Goal: Task Accomplishment & Management: Manage account settings

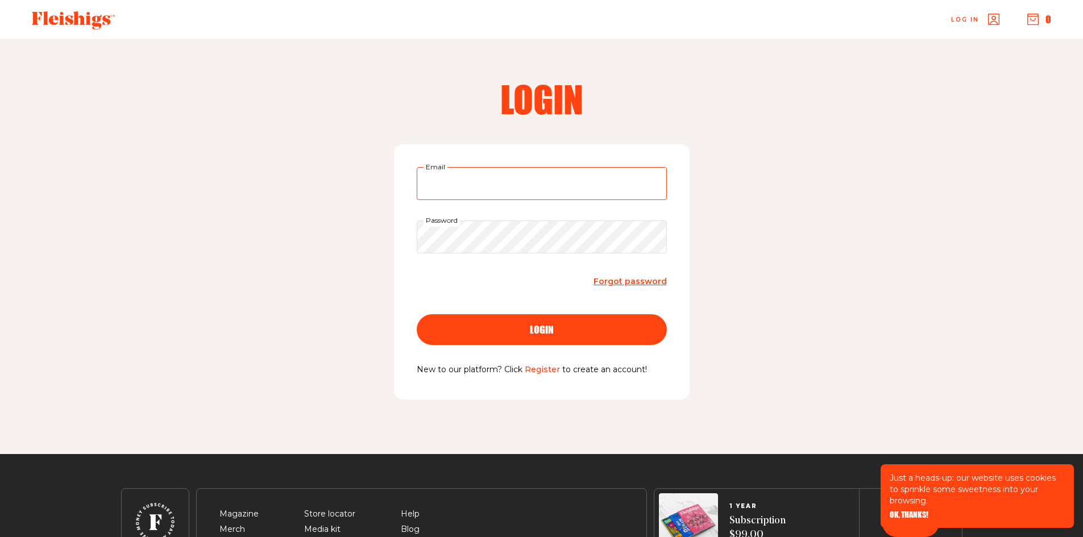
type input "[EMAIL_ADDRESS][DOMAIN_NAME]"
click at [554, 328] on div "login" at bounding box center [541, 330] width 205 height 10
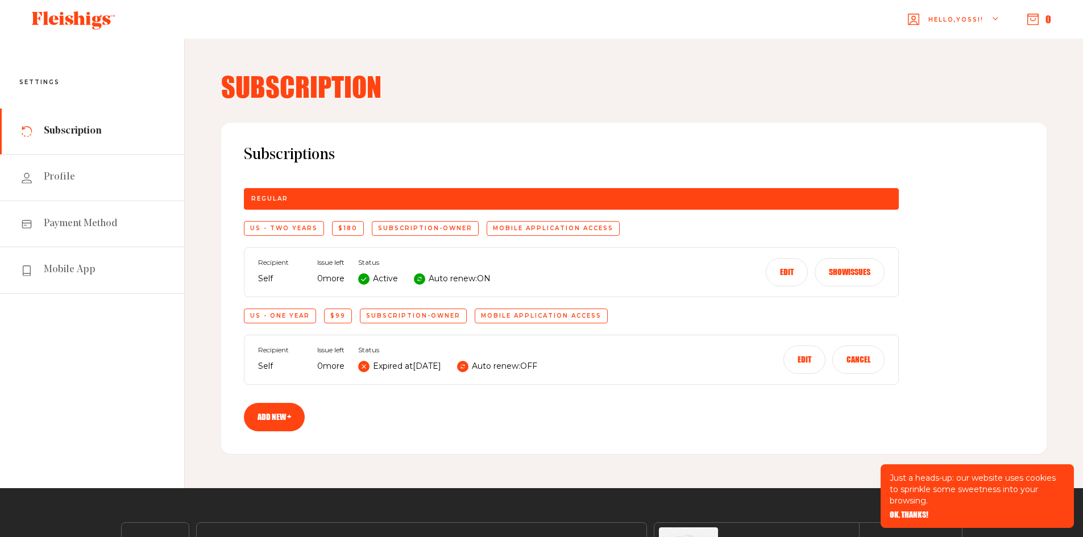
click at [421, 279] on icon at bounding box center [420, 279] width 6 height 6
click at [775, 271] on button "Edit" at bounding box center [787, 272] width 42 height 28
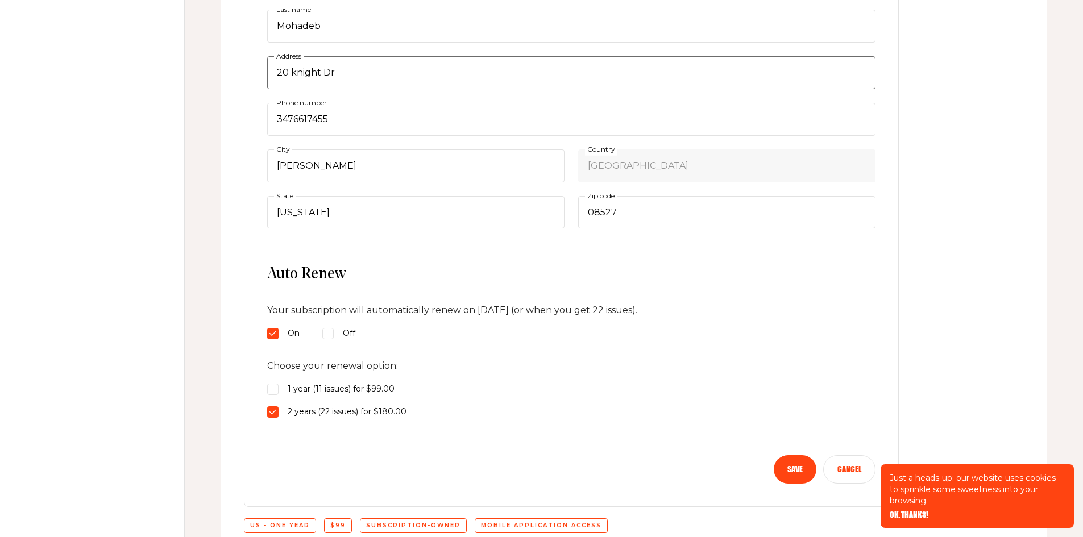
scroll to position [398, 0]
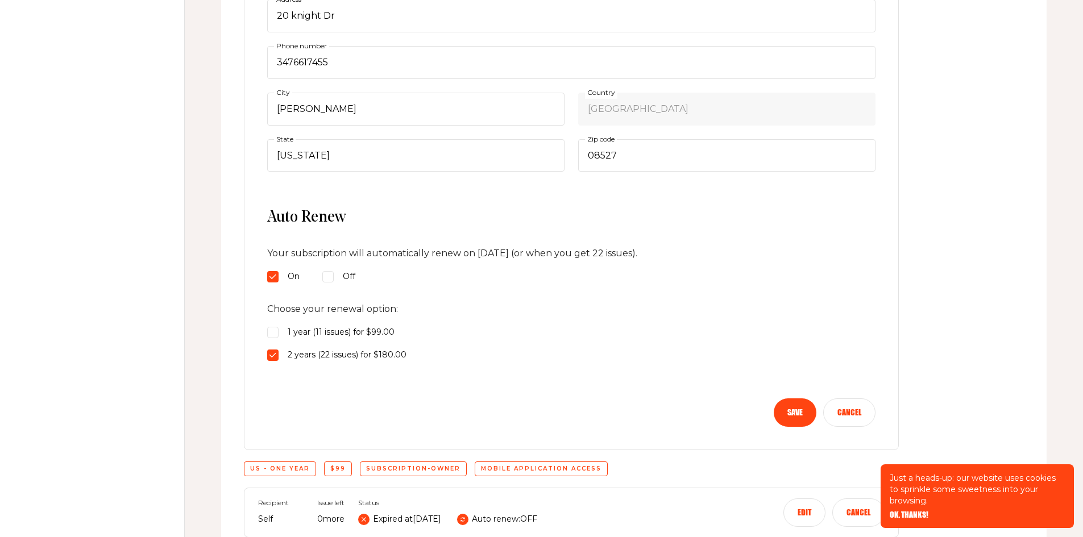
click at [271, 354] on input "2 years (22 issues) for $180.00" at bounding box center [272, 355] width 11 height 11
click at [326, 275] on input "Off" at bounding box center [327, 276] width 11 height 11
radio input "true"
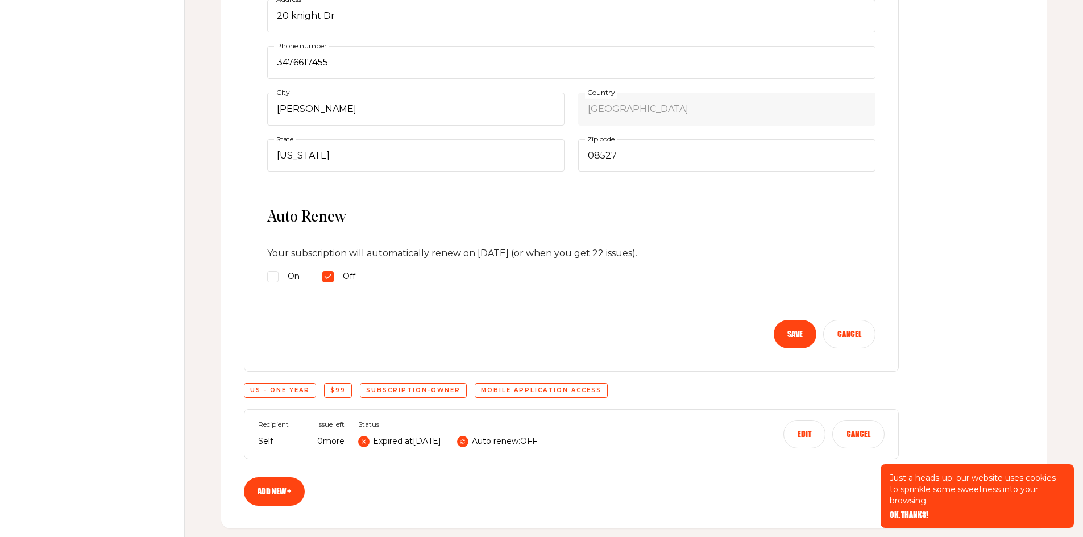
click at [791, 331] on button "Save" at bounding box center [795, 334] width 43 height 28
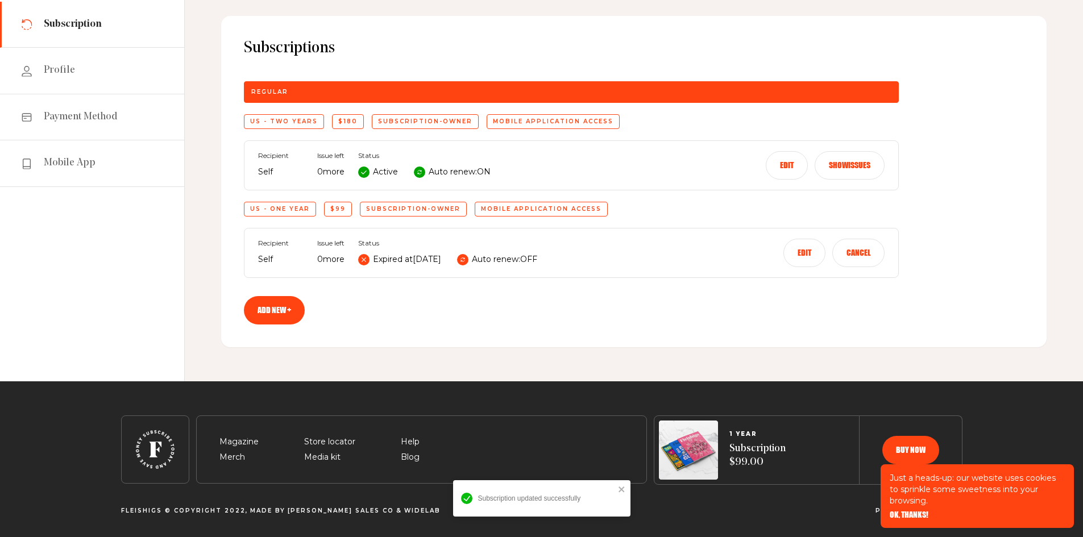
scroll to position [107, 0]
